Goal: Information Seeking & Learning: Learn about a topic

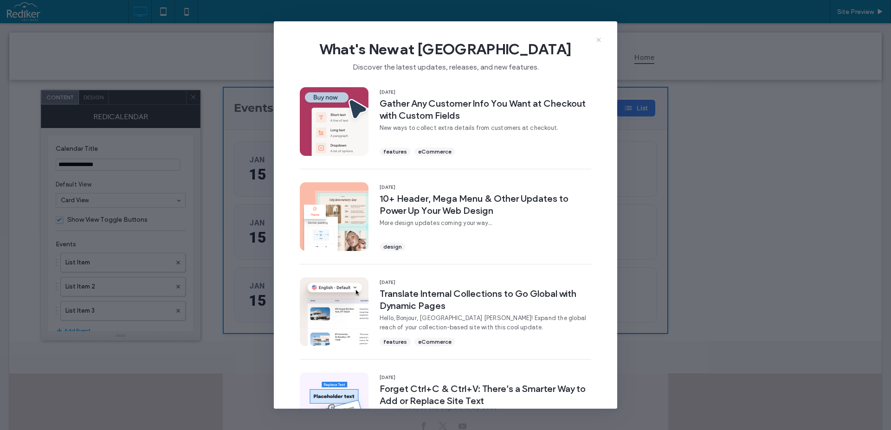
click at [595, 40] on icon at bounding box center [598, 39] width 7 height 7
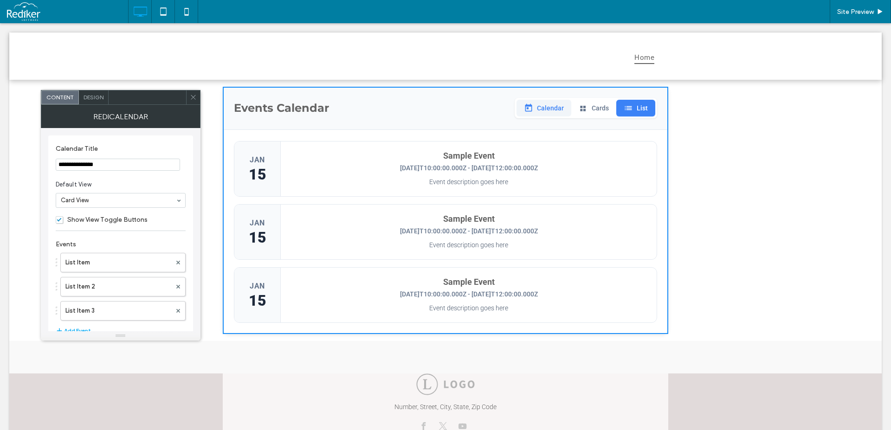
click at [524, 105] on button "Calendar" at bounding box center [543, 108] width 55 height 17
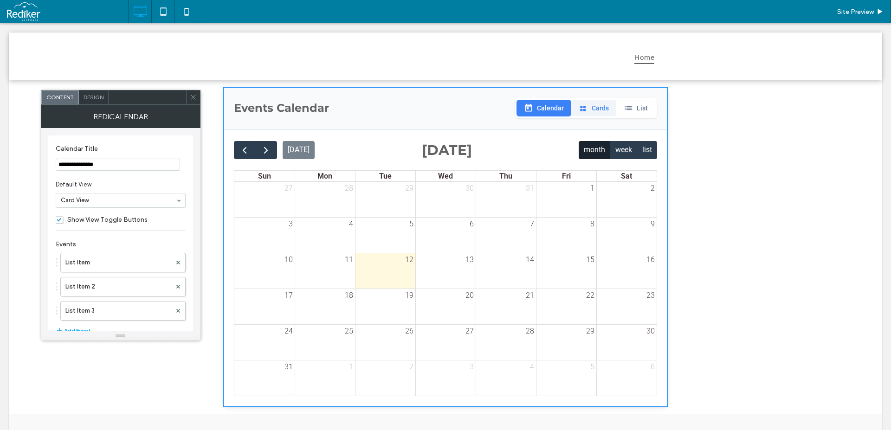
click at [597, 108] on button "Cards" at bounding box center [593, 108] width 45 height 17
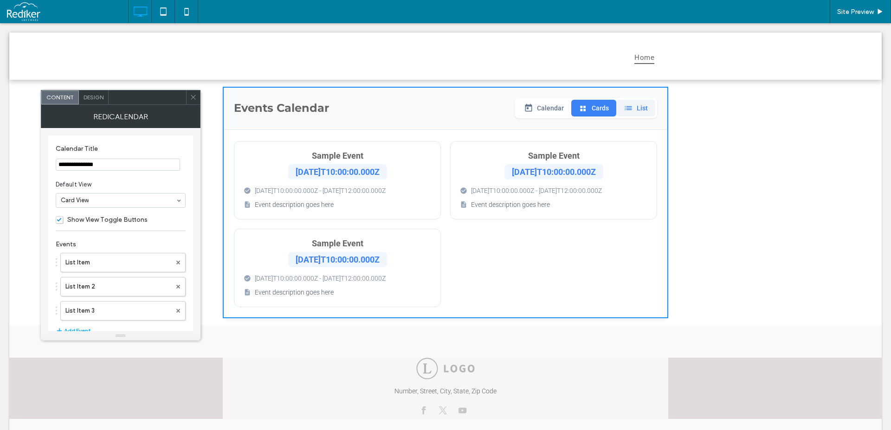
click at [643, 108] on button "List" at bounding box center [635, 108] width 39 height 17
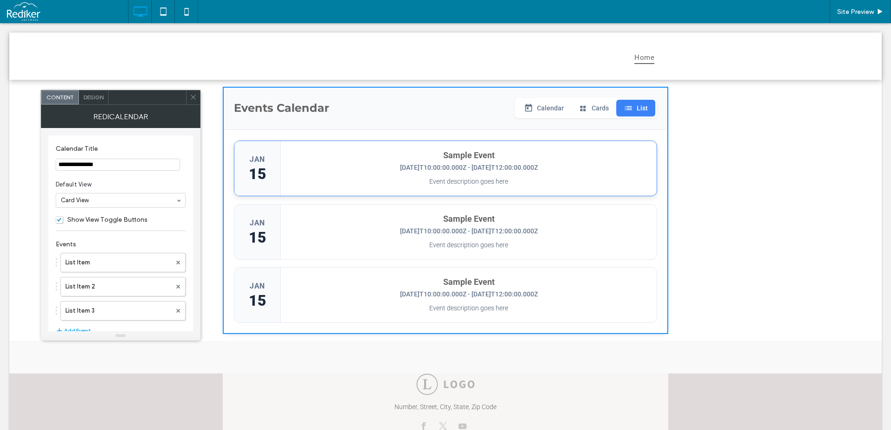
click at [302, 180] on div "Event description goes here" at bounding box center [468, 182] width 357 height 10
click at [379, 217] on h4 "Sample Event" at bounding box center [468, 218] width 357 height 10
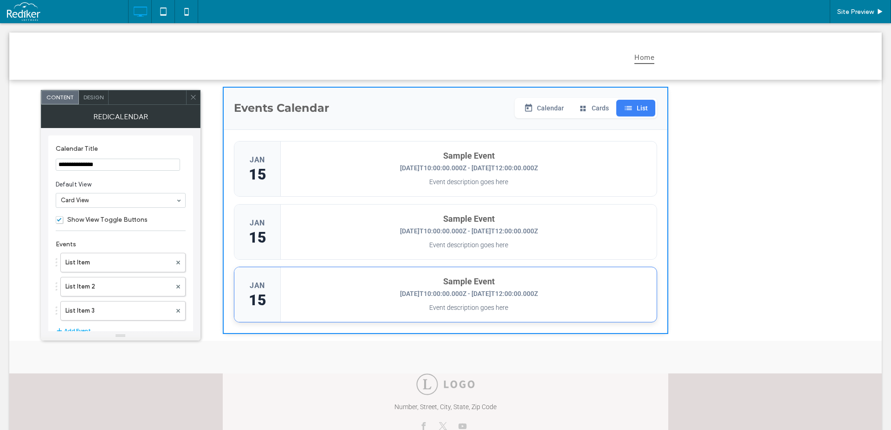
click at [391, 303] on div "Sample Event 2024-01-15T10:00:00.000Z - 2024-01-15T12:00:00.000Z Event descript…" at bounding box center [469, 294] width 376 height 55
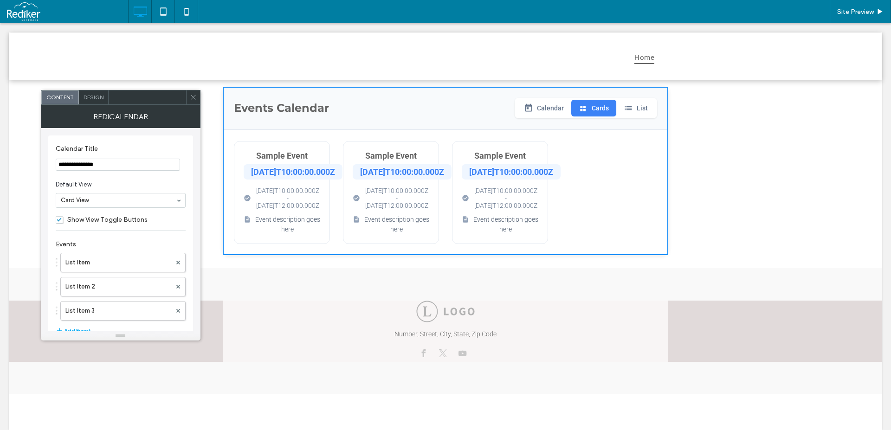
click at [404, 194] on div "[DATE]T10:00:00.000Z - [DATE]T12:00:00.000Z" at bounding box center [391, 198] width 77 height 22
click at [384, 203] on div "[DATE]T10:00:00.000Z - [DATE]T12:00:00.000Z" at bounding box center [391, 196] width 77 height 22
click at [417, 224] on div "Event description goes here" at bounding box center [391, 222] width 77 height 19
click at [491, 207] on div "[DATE]T10:00:00.000Z - [DATE]T12:00:00.000Z" at bounding box center [500, 196] width 77 height 22
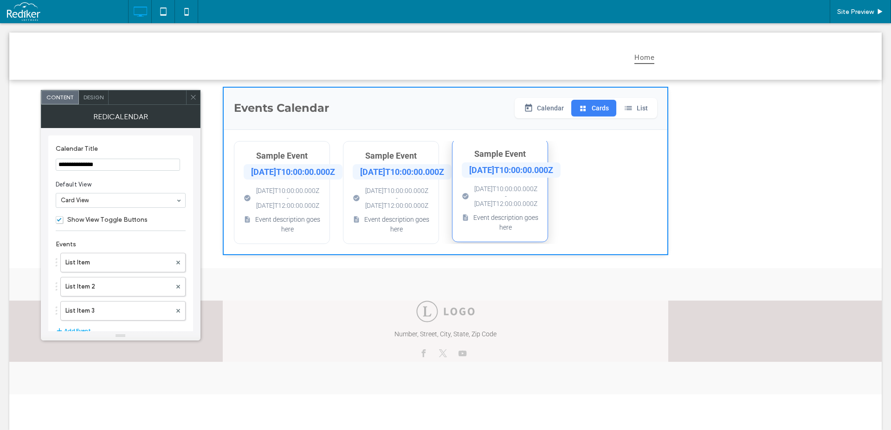
click at [491, 207] on div "[DATE]T10:00:00.000Z - [DATE]T12:00:00.000Z" at bounding box center [500, 196] width 77 height 22
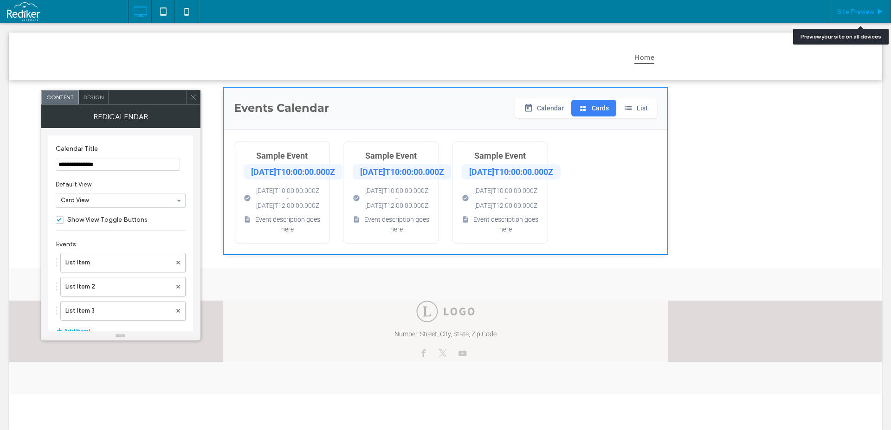
click at [848, 14] on span "Site Preview" at bounding box center [855, 12] width 37 height 8
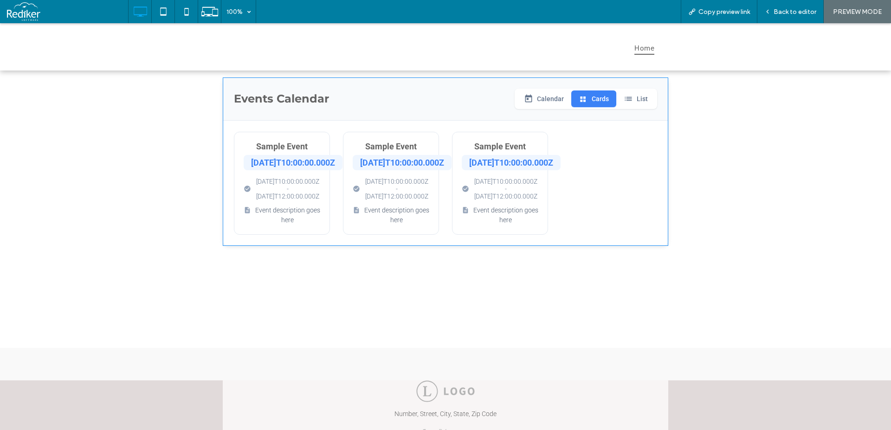
click at [496, 219] on span at bounding box center [445, 161] width 445 height 168
click at [499, 194] on span at bounding box center [445, 161] width 445 height 168
drag, startPoint x: 649, startPoint y: 93, endPoint x: 641, endPoint y: 97, distance: 8.9
click at [647, 95] on span at bounding box center [445, 161] width 445 height 168
click at [641, 97] on span at bounding box center [445, 161] width 445 height 168
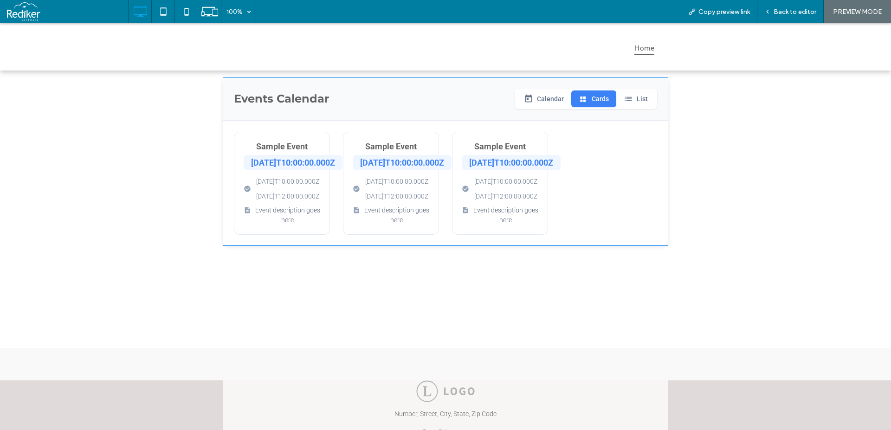
click at [635, 100] on span at bounding box center [445, 161] width 445 height 168
click at [629, 101] on span at bounding box center [445, 161] width 445 height 168
click at [632, 102] on span at bounding box center [445, 161] width 445 height 168
click at [552, 98] on span at bounding box center [445, 161] width 445 height 168
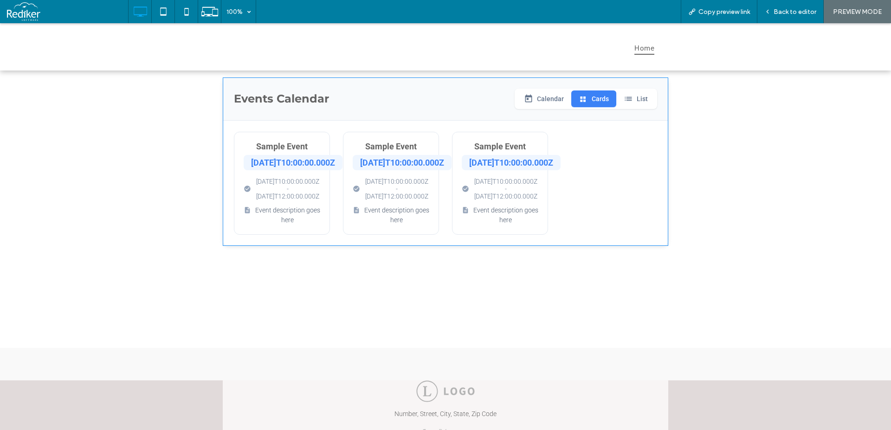
click at [631, 99] on span at bounding box center [445, 161] width 445 height 168
click at [556, 99] on span at bounding box center [445, 161] width 445 height 168
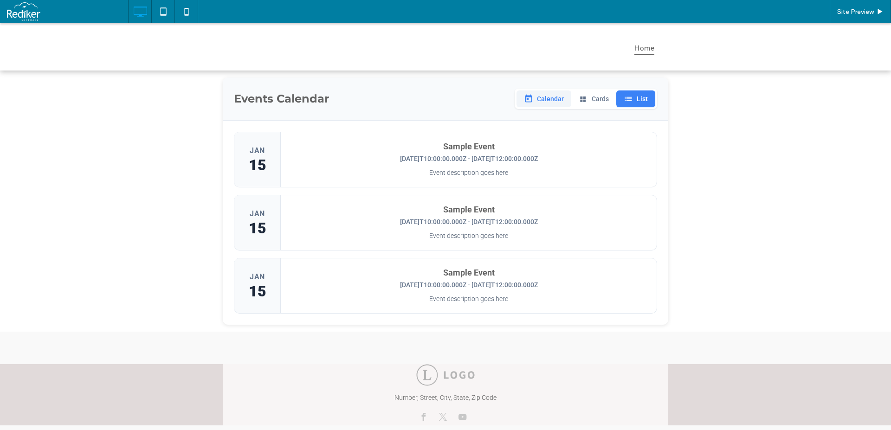
click at [540, 96] on button "Calendar" at bounding box center [543, 98] width 55 height 17
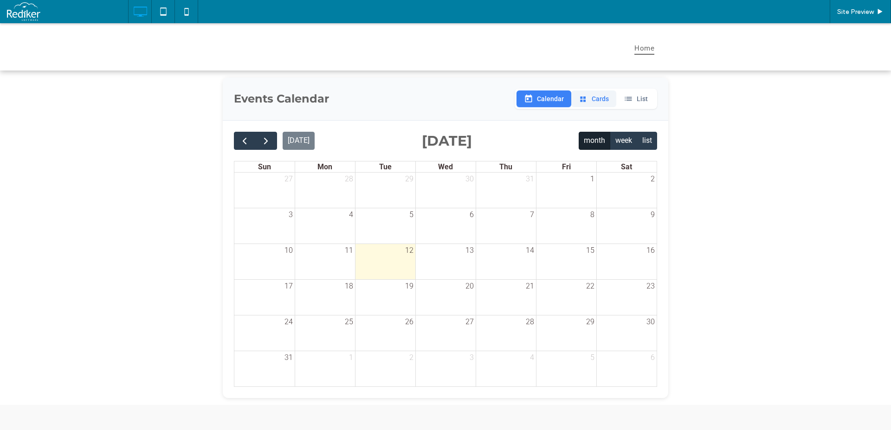
click at [598, 101] on button "Cards" at bounding box center [593, 98] width 45 height 17
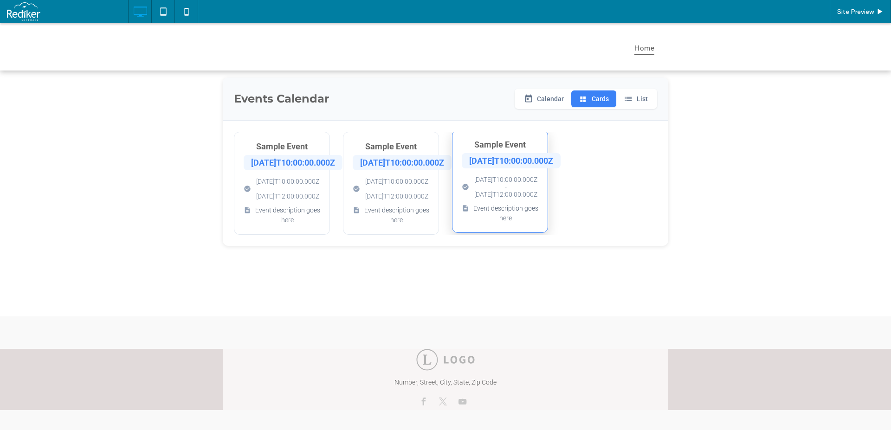
click at [495, 198] on div "[DATE]T10:00:00.000Z - [DATE]T12:00:00.000Z" at bounding box center [500, 187] width 77 height 22
click at [503, 189] on div "[DATE]T10:00:00.000Z - [DATE]T12:00:00.000Z" at bounding box center [500, 187] width 77 height 22
click at [506, 163] on div "[DATE]T10:00:00.000Z" at bounding box center [511, 160] width 99 height 15
click at [411, 162] on div "[DATE]T10:00:00.000Z" at bounding box center [402, 160] width 99 height 15
click at [394, 186] on div "[DATE]T10:00:00.000Z - [DATE]T12:00:00.000Z" at bounding box center [391, 187] width 77 height 22
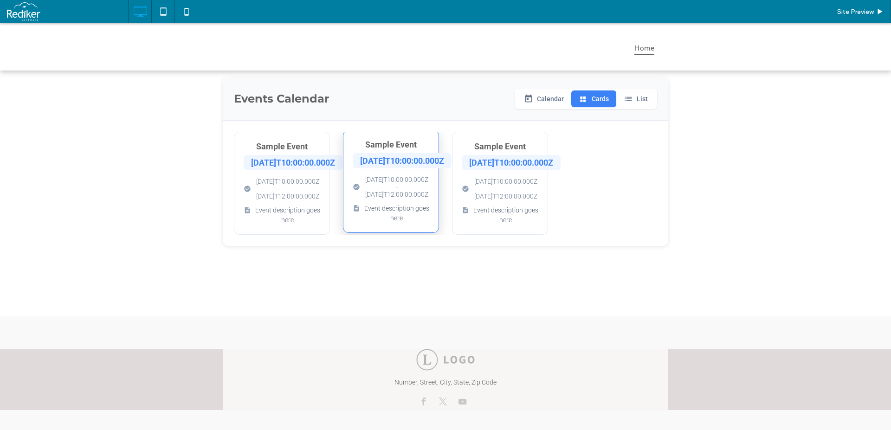
click at [390, 212] on div "Event description goes here" at bounding box center [391, 213] width 77 height 19
click at [283, 207] on div "[DATE]T10:00:00.000Z - [DATE]T12:00:00.000Z Event description goes here" at bounding box center [282, 199] width 77 height 47
click at [276, 184] on div "[DATE]T10:00:00.000Z - [DATE]T12:00:00.000Z" at bounding box center [282, 187] width 77 height 22
click at [279, 167] on div "[DATE]T10:00:00.000Z" at bounding box center [293, 160] width 99 height 15
click at [280, 166] on div "[DATE]T10:00:00.000Z" at bounding box center [293, 160] width 99 height 15
